Goal: Task Accomplishment & Management: Complete application form

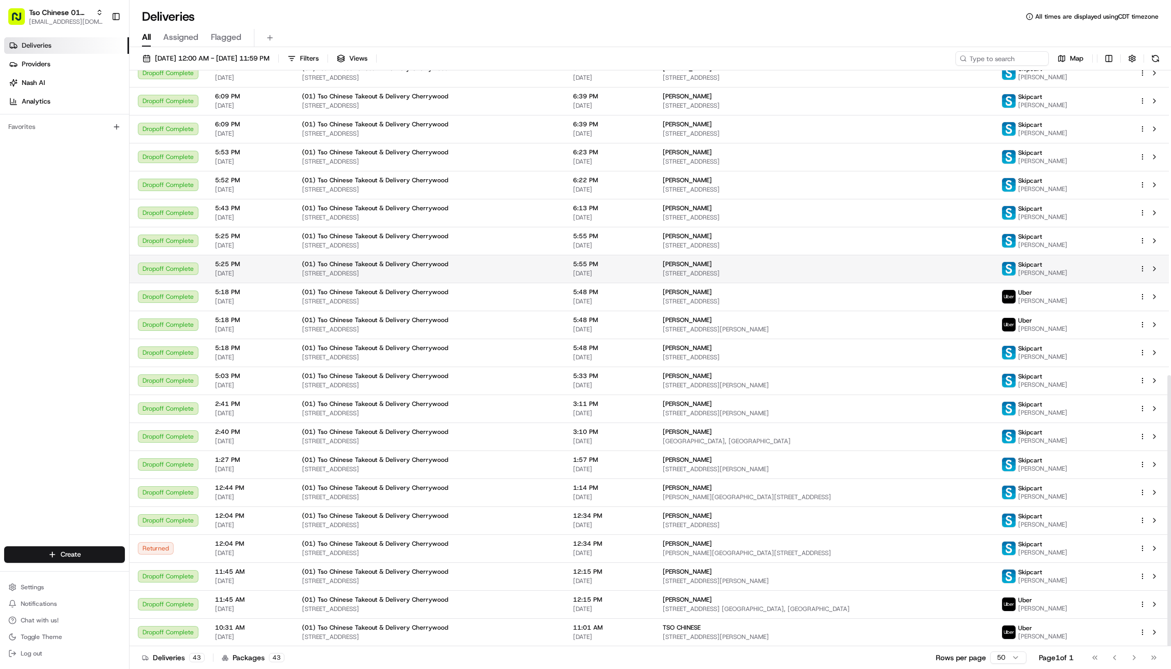
scroll to position [648, 0]
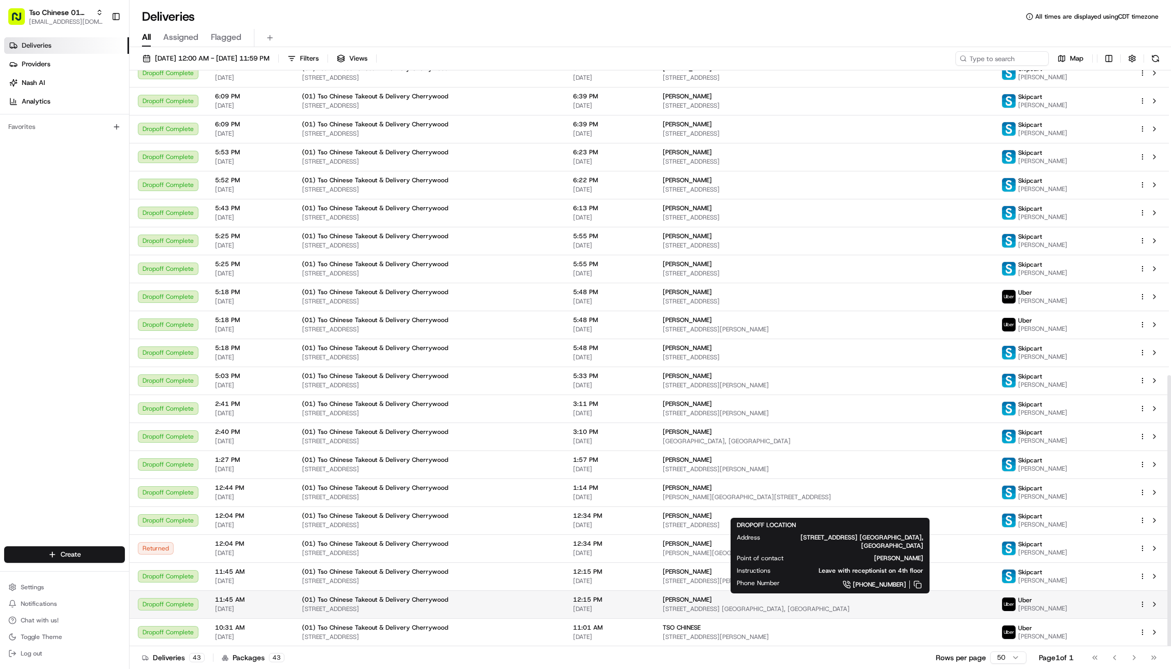
click at [709, 606] on span "1111 W 6th St Ste. 400 Bldg. B, Austin, TX 78703, USA" at bounding box center [824, 609] width 322 height 8
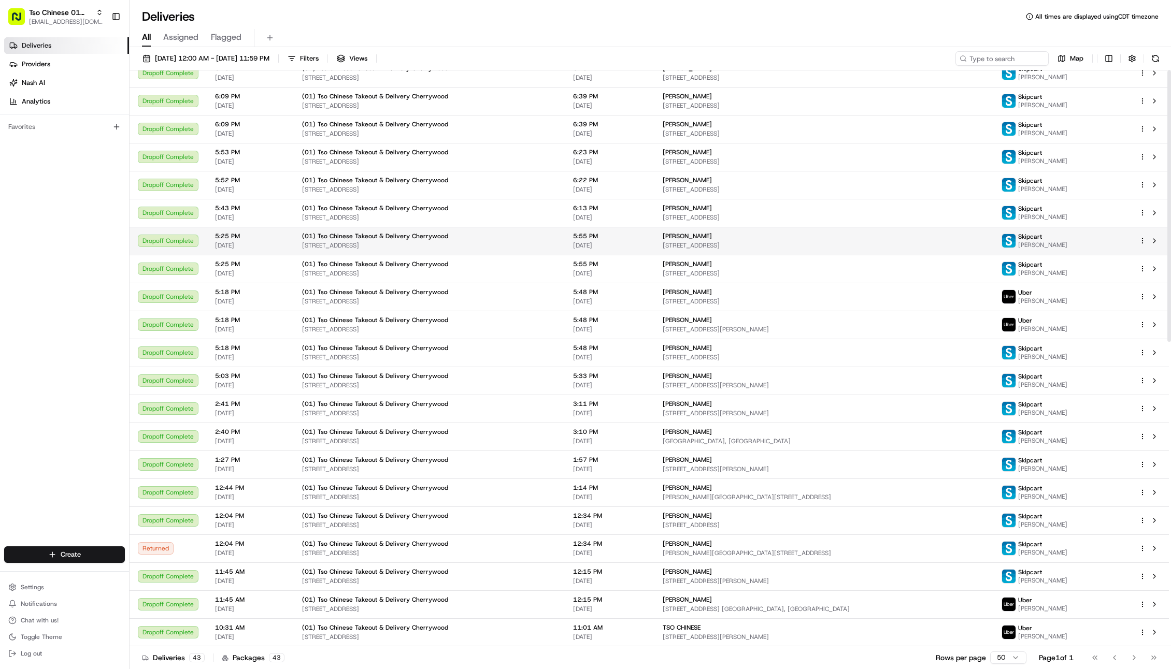
scroll to position [0, 0]
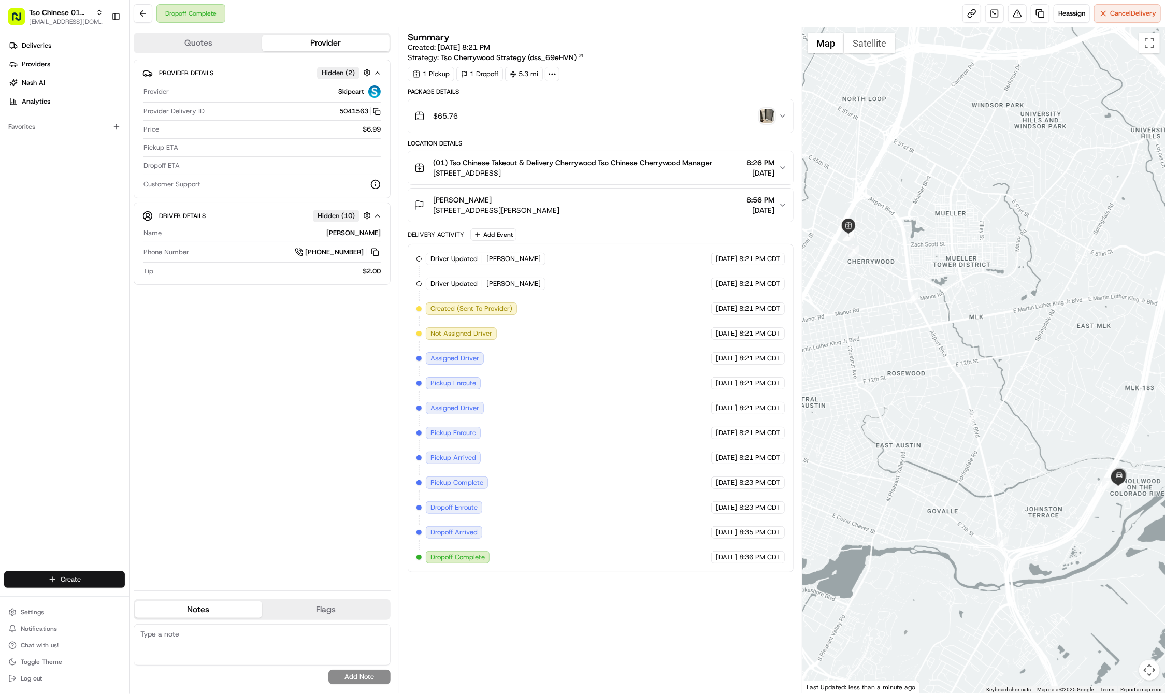
click at [64, 585] on html "Tso Chinese 01 Cherrywood haran@tsochinese.com Toggle Sidebar Deliveries Provid…" at bounding box center [582, 347] width 1165 height 694
click at [158, 600] on link "Delivery" at bounding box center [188, 599] width 116 height 19
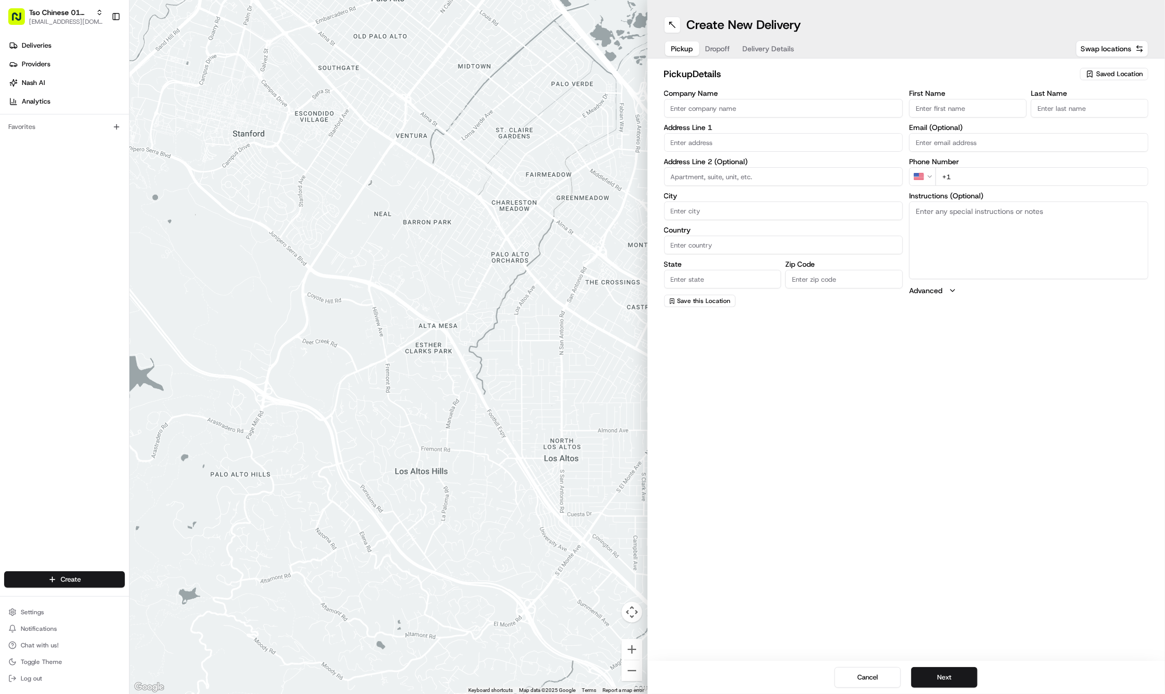
click at [1110, 78] on span "Saved Location" at bounding box center [1119, 73] width 47 height 9
click at [1052, 126] on span "(01) Tso Chinese Takeout & Delivery Cherrywood" at bounding box center [1096, 117] width 127 height 19
type input "(01) Tso Chinese Takeout & Delivery Cherrywood"
type input "Ste E-5"
type input "Austin"
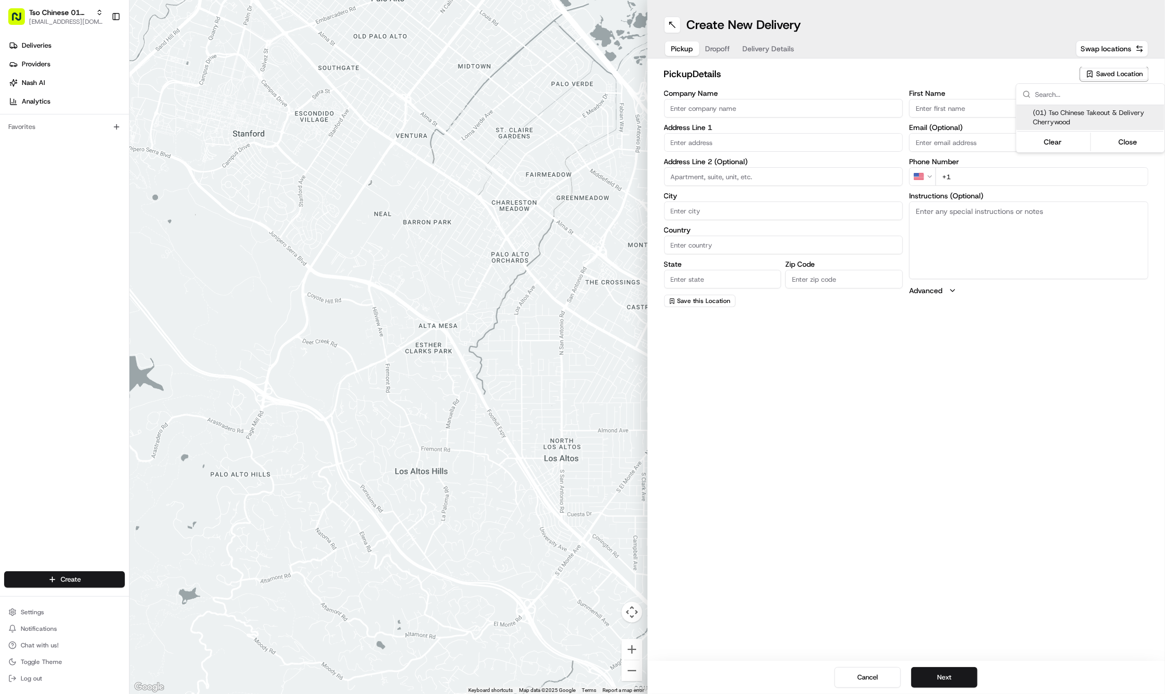
type input "US"
type input "TX"
type input "78722"
type input "Tso Chinese"
type input "Cherrywood Manager"
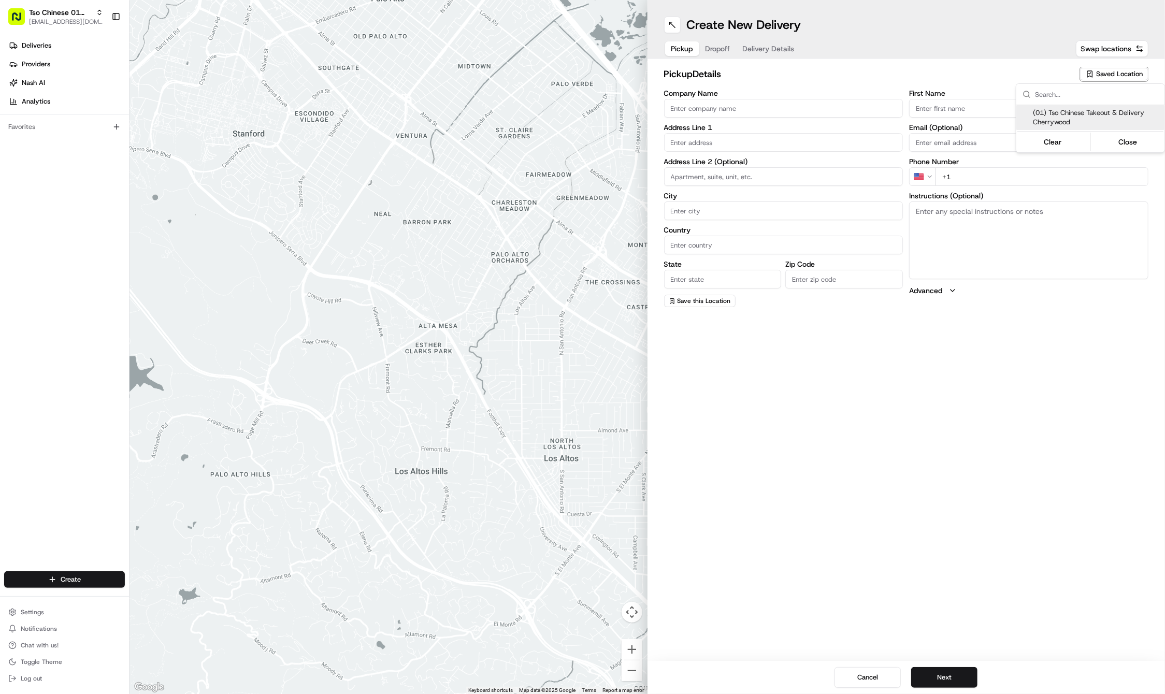
type input "cherrywoodstore@tsochinese.com"
type input "+1 512 401 3232"
type textarea "Submit a picture displaying address & food as Proof of Delivery. Envía una foto…"
type input "3909 N Interstate Hwy 35"
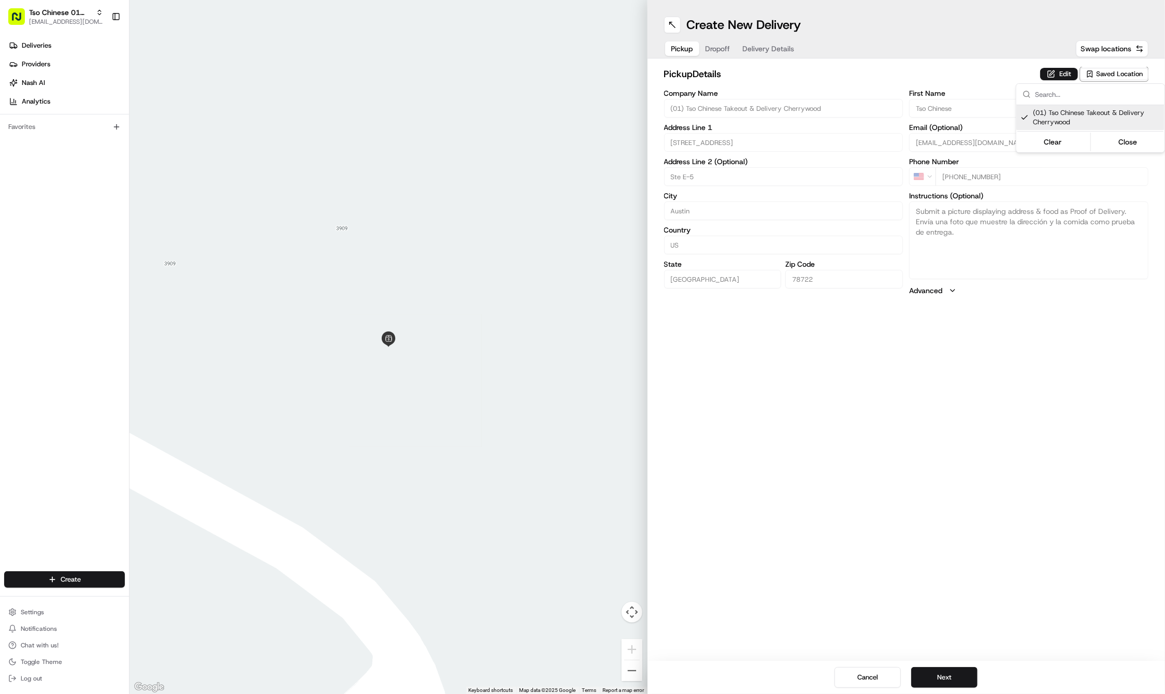
click at [924, 449] on html "Tso Chinese 01 Cherrywood haran@tsochinese.com Toggle Sidebar Deliveries Provid…" at bounding box center [582, 347] width 1165 height 694
click at [939, 681] on button "Next" at bounding box center [944, 677] width 66 height 21
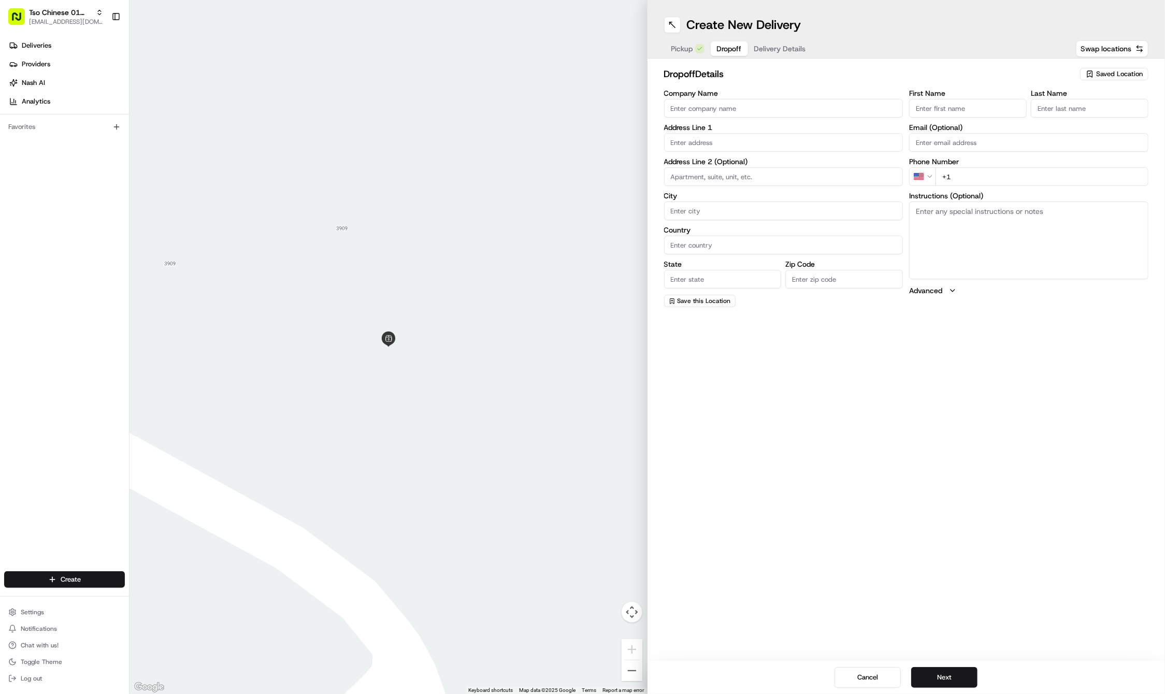
paste input "737 393 6060"
type input "+1 737 393 6060"
paste input "Karena"
type input "Karena"
paste input "Perea"
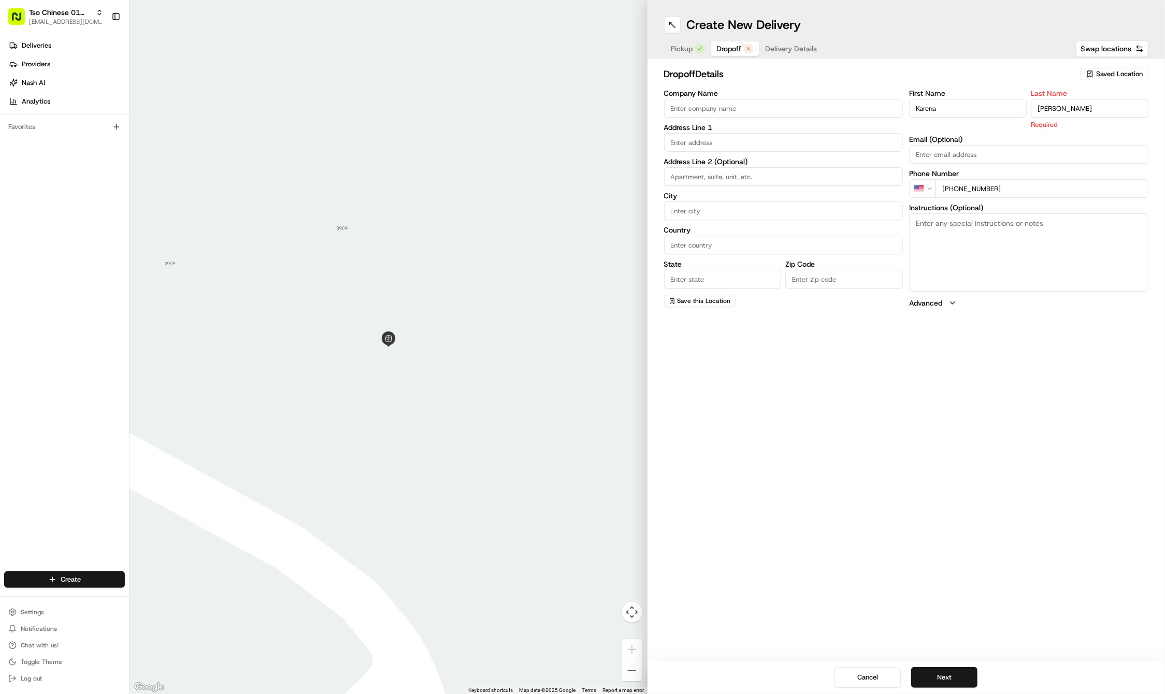
type input "Perea"
paste input "2235 E 6th St"
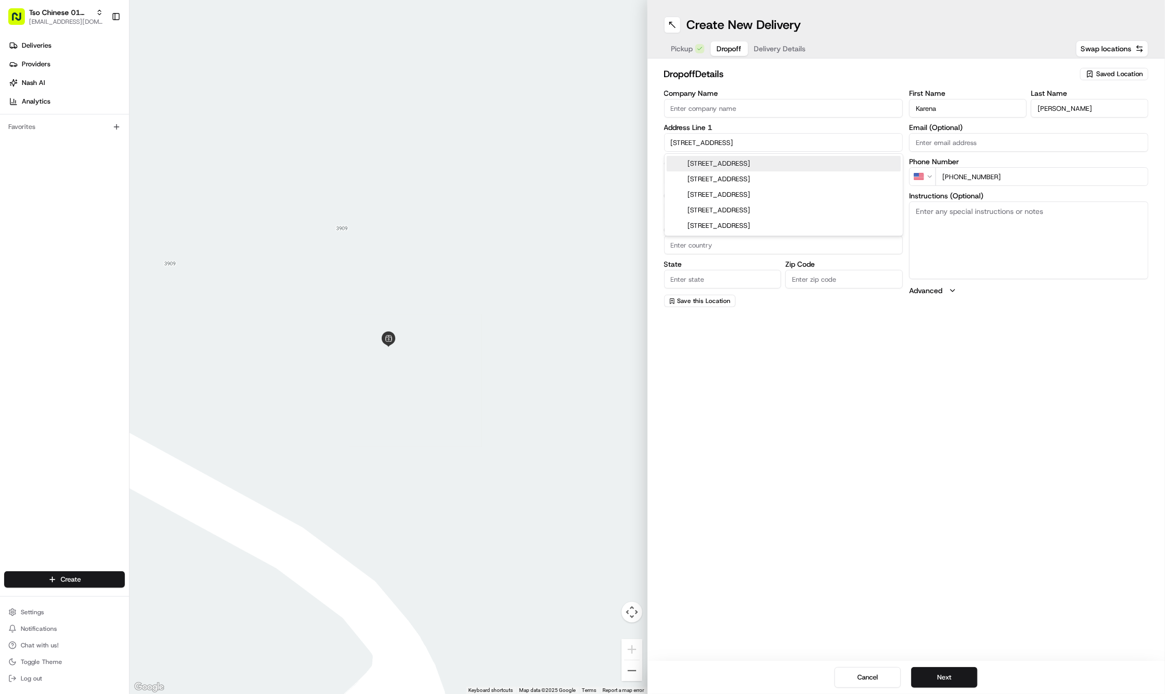
click at [699, 166] on div "2235 East 6th Street, Austin, TX" at bounding box center [784, 164] width 234 height 16
type input "2235 E 6th St, Austin, TX 78702, USA"
type input "Austin"
type input "United States"
type input "TX"
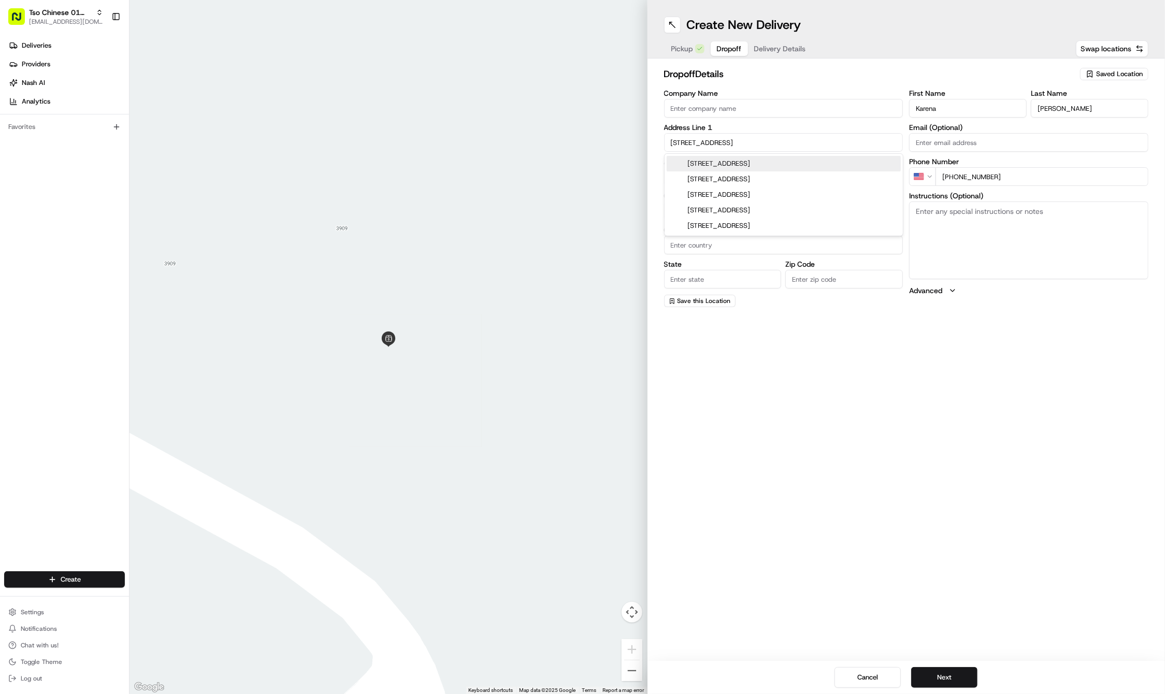
type input "78702"
type input "2235 East 6th Street"
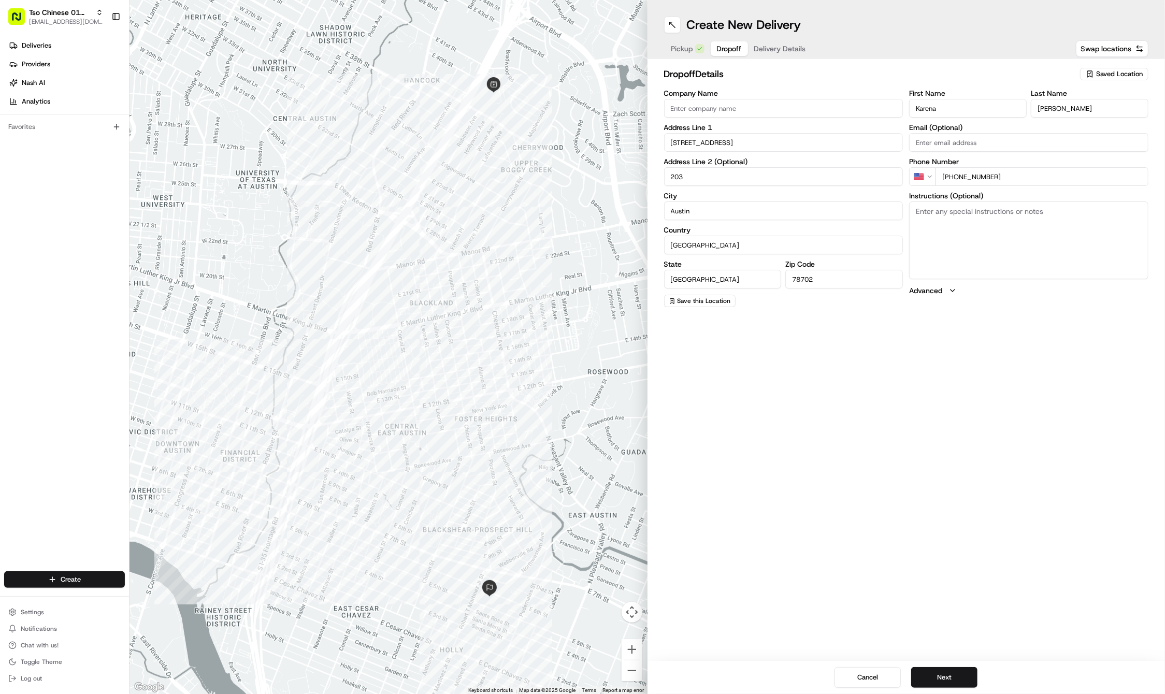
type input "203"
click at [993, 226] on textarea "Instructions (Optional)" at bounding box center [1028, 241] width 239 height 78
paste textarea "203, code 1986"
type textarea "203, code 1986"
click at [936, 676] on button "Next" at bounding box center [944, 677] width 66 height 21
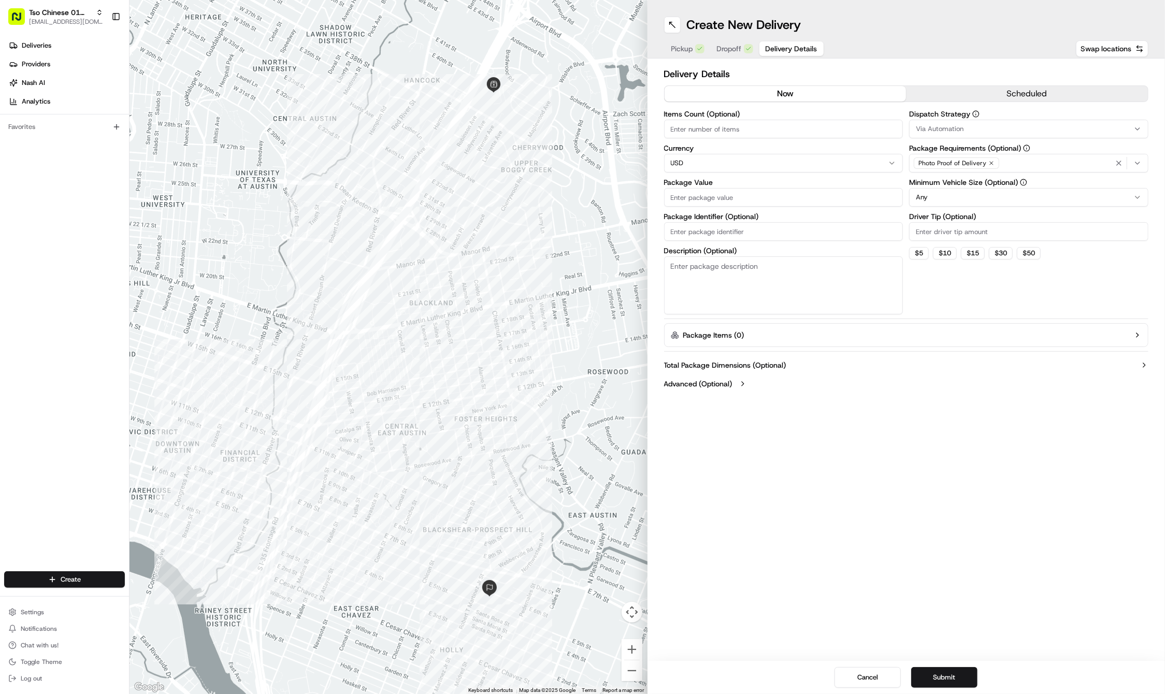
click at [738, 233] on input "Package Identifier (Optional)" at bounding box center [783, 231] width 239 height 19
paste input "GC4FG0H"
type input "GC4FG0H"
click at [963, 228] on input "Driver Tip (Optional)" at bounding box center [1028, 231] width 239 height 19
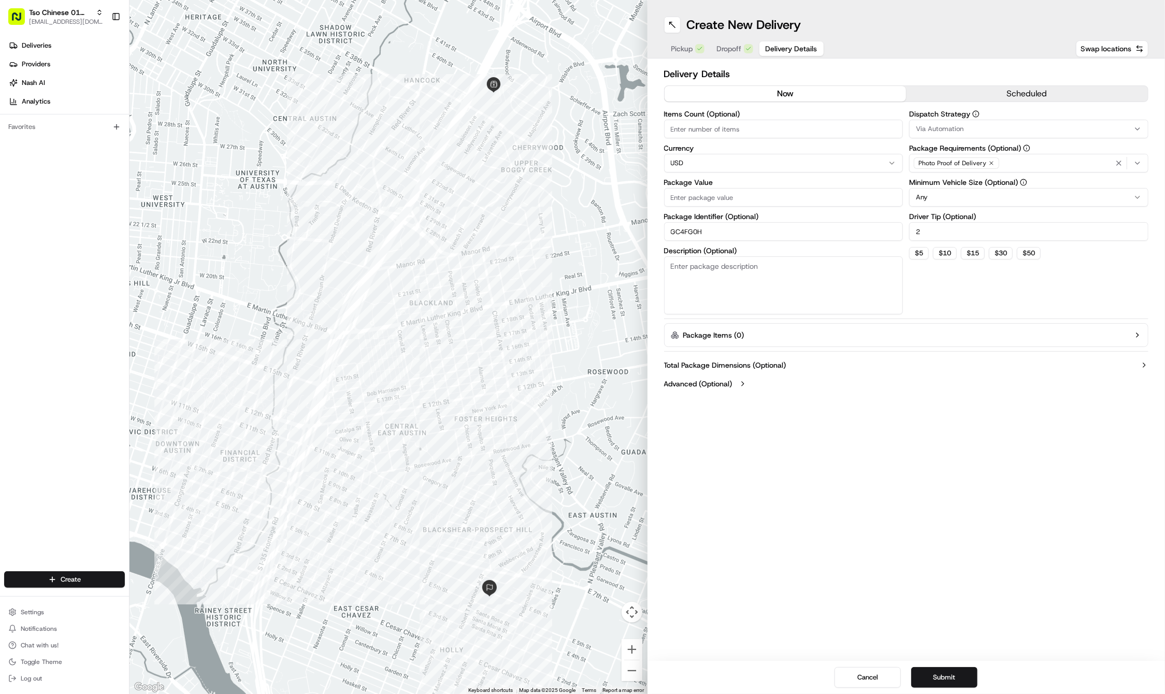
type input "2"
click at [972, 127] on div "Via Automation" at bounding box center [1029, 128] width 234 height 9
click at [960, 183] on span "Tso Cherrywood Strategy" at bounding box center [990, 185] width 127 height 9
click at [1117, 162] on icon "button" at bounding box center [1119, 163] width 8 height 8
click at [1117, 162] on div "Select requirements" at bounding box center [1029, 163] width 234 height 9
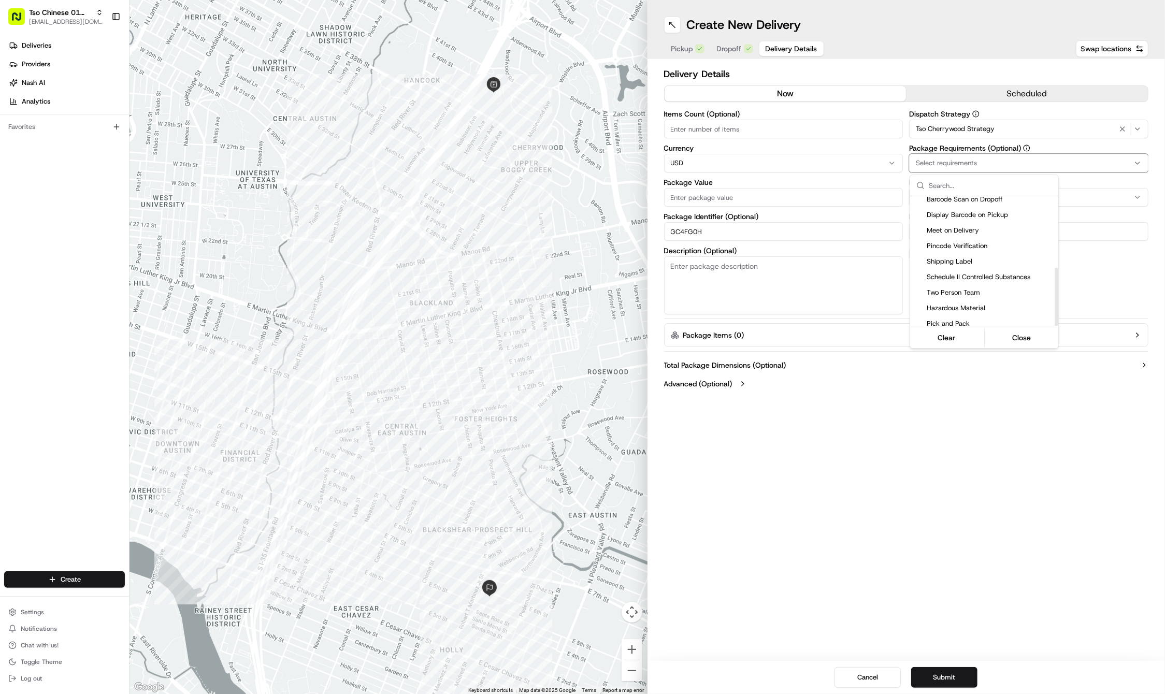
scroll to position [159, 0]
click at [979, 228] on span "Meet on Delivery" at bounding box center [990, 231] width 127 height 9
click at [958, 428] on html "Tso Chinese 01 Cherrywood haran@tsochinese.com Toggle Sidebar Deliveries Provid…" at bounding box center [582, 347] width 1165 height 694
click at [737, 202] on input "Package Value" at bounding box center [783, 197] width 239 height 19
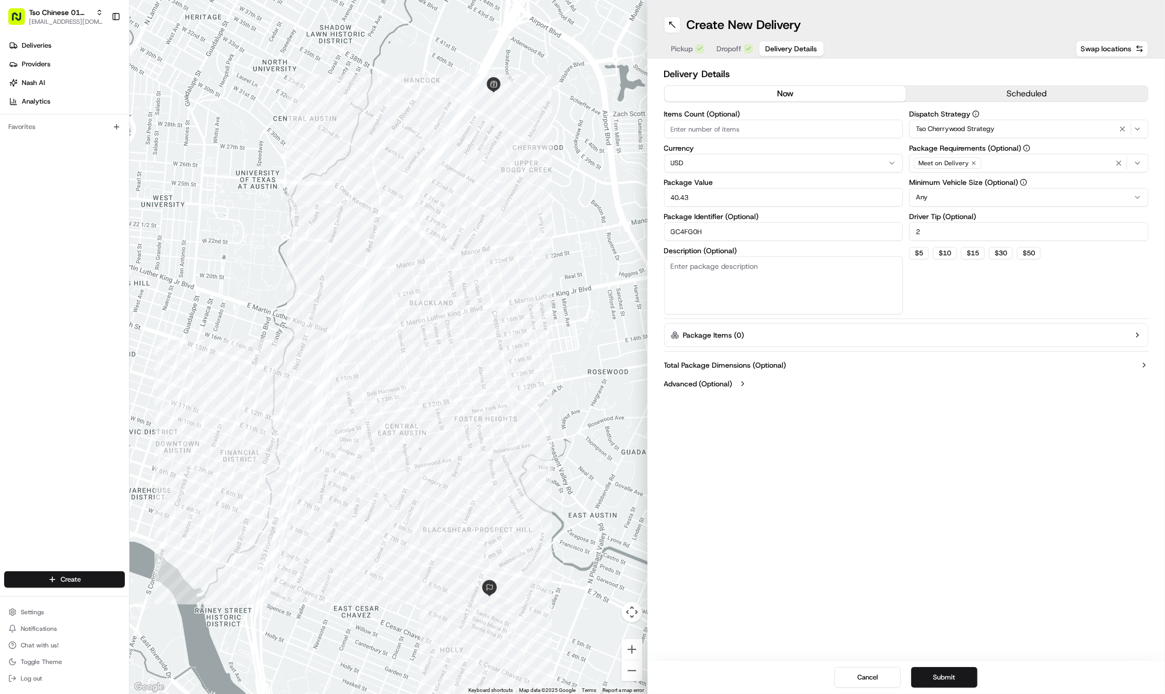
type input "40.43"
click at [933, 509] on div "Create New Delivery Pickup Dropoff Delivery Details Swap locations Delivery Det…" at bounding box center [907, 347] width 518 height 694
click at [935, 672] on button "Submit" at bounding box center [944, 677] width 66 height 21
